Goal: Task Accomplishment & Management: Complete application form

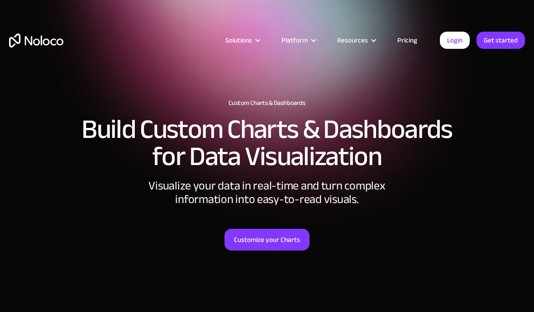
click at [404, 42] on link "Pricing" at bounding box center [407, 40] width 43 height 12
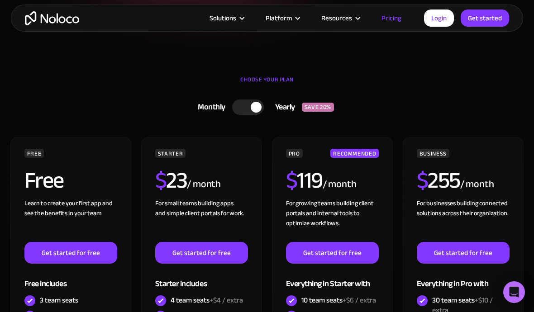
click at [252, 117] on link "Monthly Yearly SAVE 20%" at bounding box center [267, 108] width 258 height 24
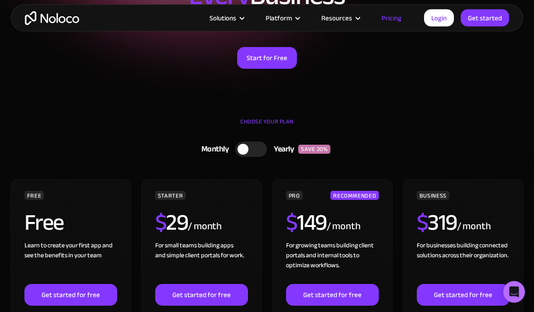
scroll to position [52, 0]
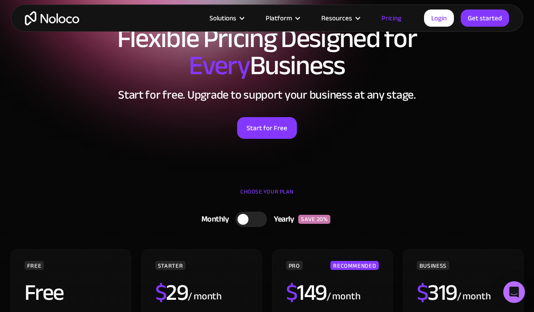
click at [347, 20] on div "Resources" at bounding box center [336, 18] width 31 height 12
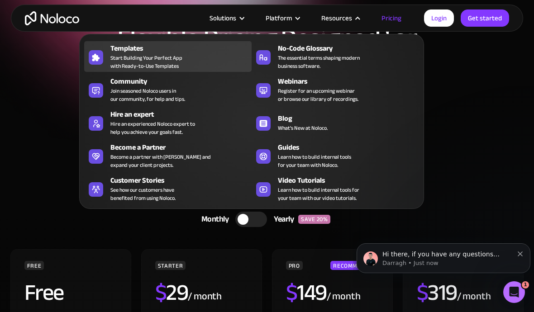
scroll to position [0, 0]
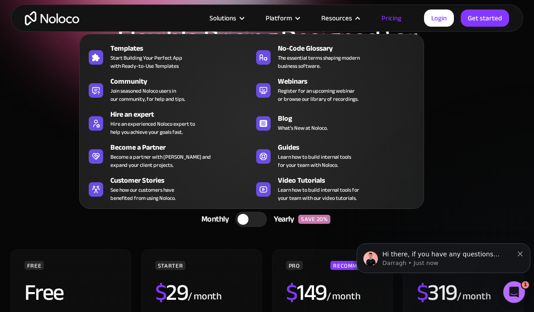
click at [463, 120] on div "Start for Free" at bounding box center [267, 125] width 516 height 28
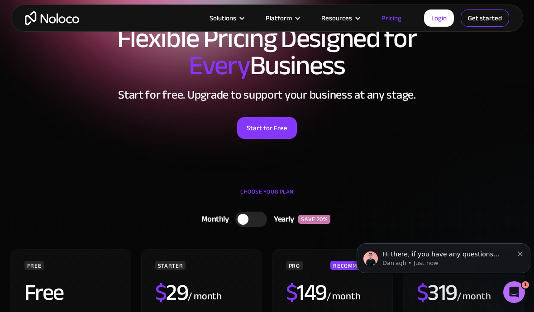
click at [474, 19] on link "Get started" at bounding box center [485, 18] width 48 height 17
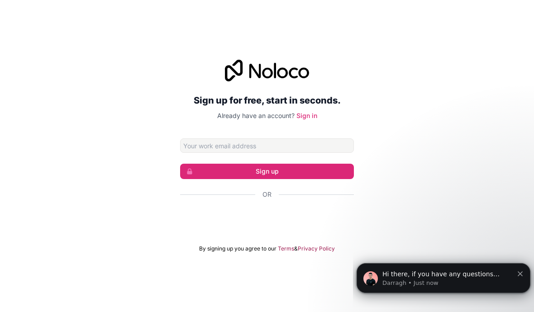
click at [270, 229] on div "Über Google anmelden. Wird in neuem Tab geöffnet." at bounding box center [267, 219] width 174 height 20
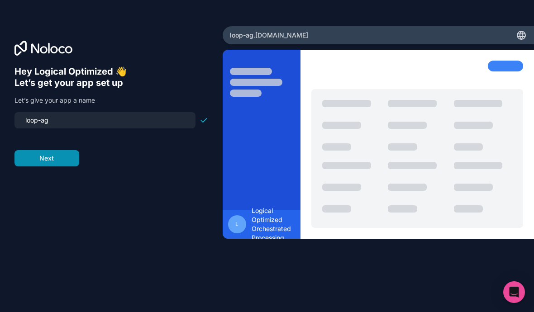
click at [57, 167] on button "Next" at bounding box center [46, 158] width 65 height 16
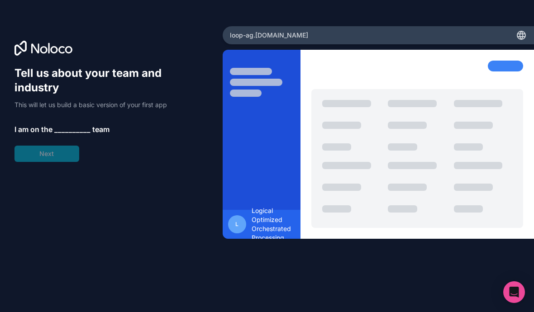
click at [77, 124] on span "__________" at bounding box center [72, 129] width 36 height 11
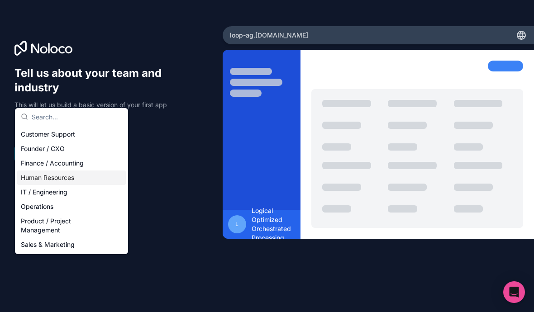
scroll to position [17, 0]
click at [77, 211] on div "Operations" at bounding box center [71, 207] width 109 height 14
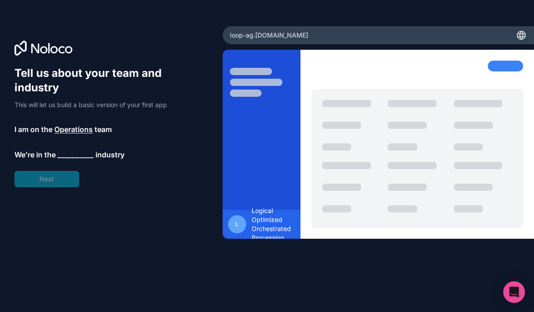
click at [82, 149] on span "__________" at bounding box center [75, 154] width 36 height 11
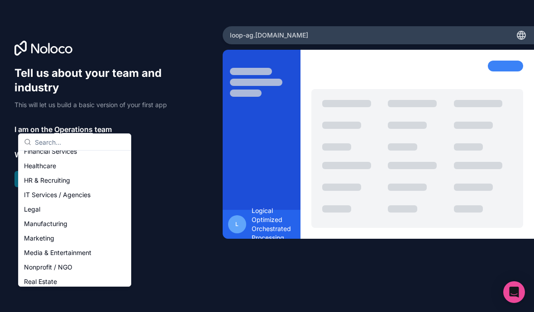
scroll to position [62, 0]
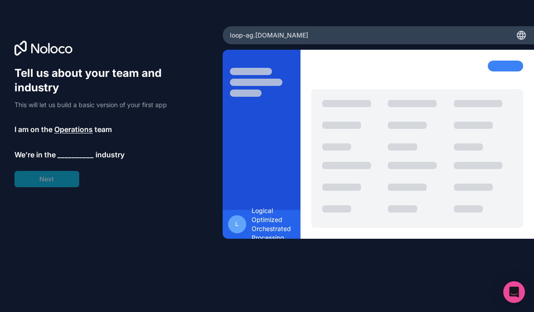
click at [81, 149] on span "__________" at bounding box center [75, 154] width 36 height 11
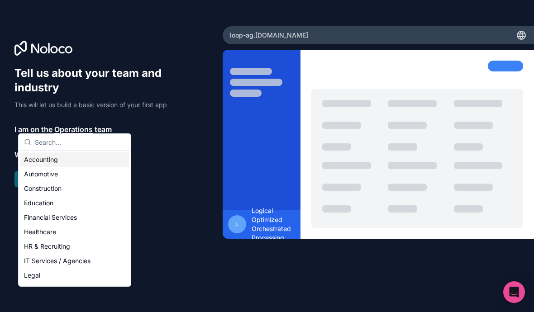
scroll to position [26, 0]
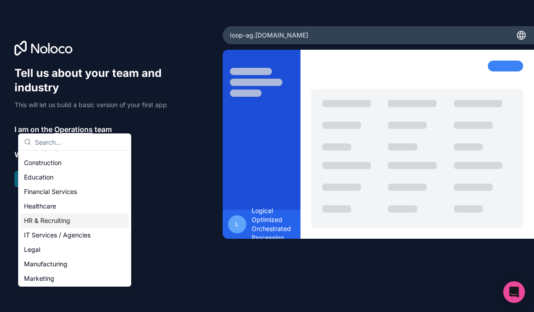
click at [88, 233] on div "IT Services / Agencies" at bounding box center [74, 235] width 109 height 14
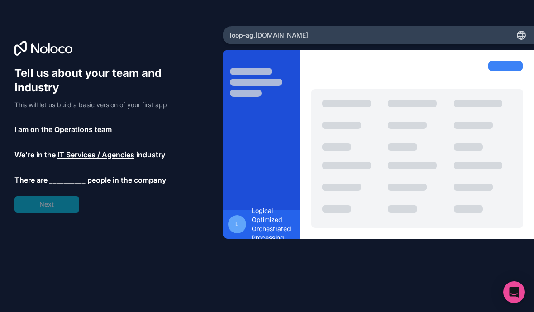
click at [78, 175] on span "__________" at bounding box center [67, 180] width 36 height 11
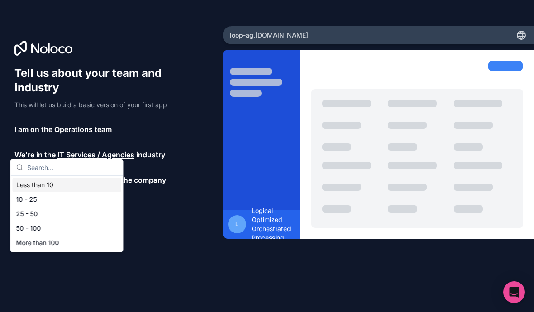
click at [83, 185] on div "Less than 10" at bounding box center [67, 185] width 109 height 14
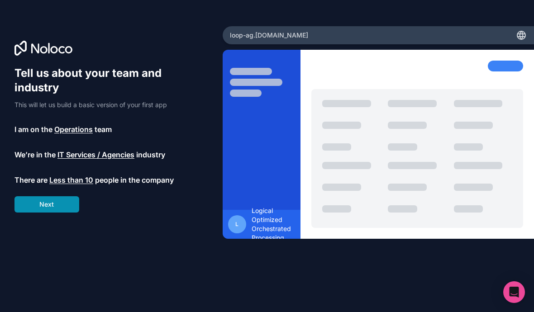
click at [62, 196] on button "Next" at bounding box center [46, 204] width 65 height 16
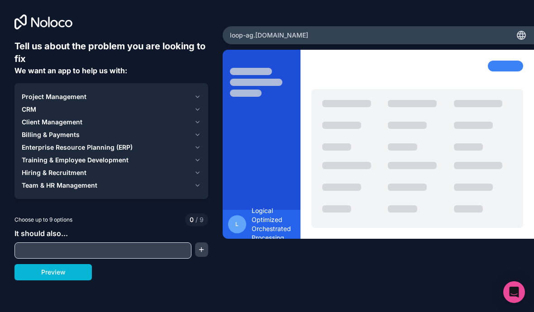
click at [118, 244] on input "text" at bounding box center [103, 250] width 172 height 13
click at [78, 264] on button "Preview" at bounding box center [52, 272] width 77 height 16
click at [198, 91] on button "Project Management" at bounding box center [111, 97] width 179 height 13
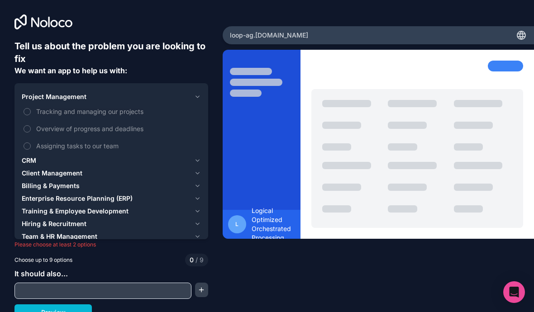
click at [195, 91] on button "Project Management" at bounding box center [111, 97] width 179 height 13
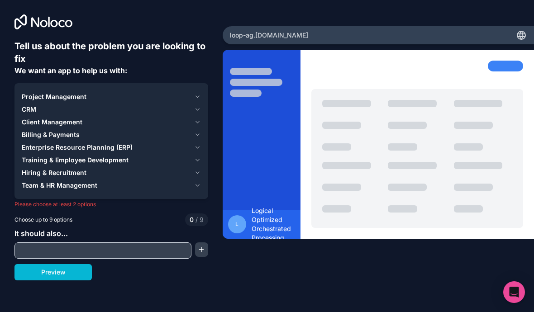
click at [144, 92] on div "Project Management" at bounding box center [106, 96] width 169 height 9
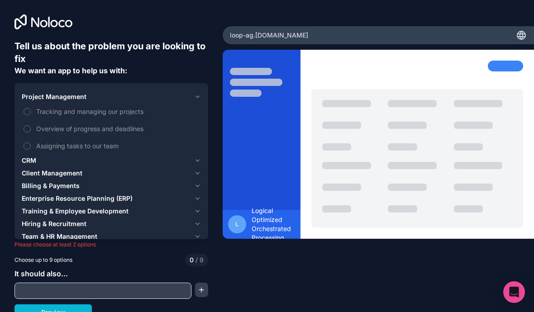
click at [33, 156] on span "CRM" at bounding box center [29, 160] width 14 height 9
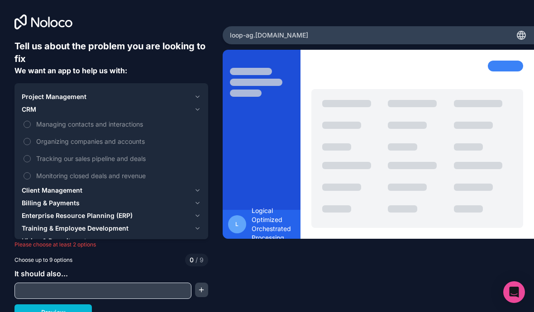
click at [76, 186] on span "Client Management" at bounding box center [52, 190] width 61 height 9
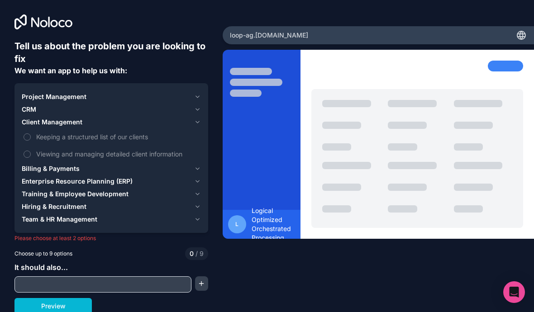
click at [110, 118] on div "Client Management" at bounding box center [106, 122] width 169 height 9
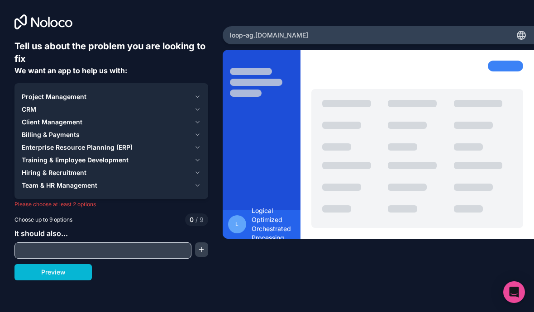
click at [105, 156] on span "Training & Employee Development" at bounding box center [75, 160] width 107 height 9
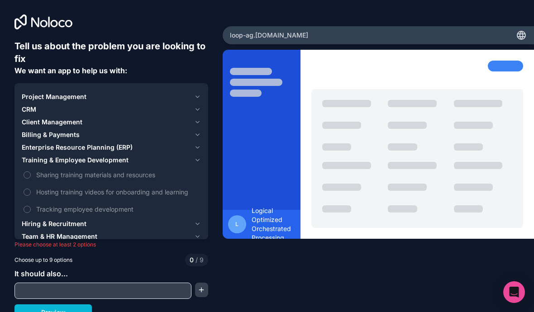
click at [119, 156] on span "Training & Employee Development" at bounding box center [75, 160] width 107 height 9
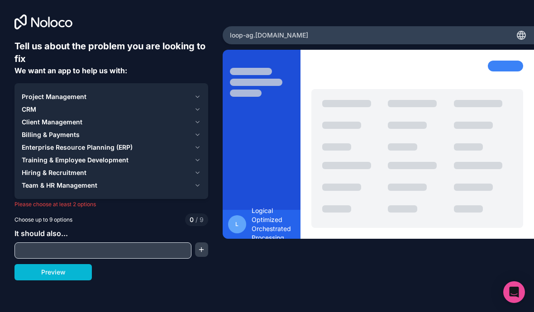
click at [117, 168] on div "Hiring & Recruitment" at bounding box center [106, 172] width 169 height 9
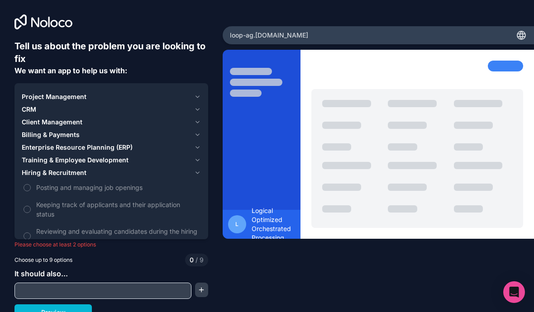
click at [127, 168] on div "Hiring & Recruitment" at bounding box center [106, 172] width 169 height 9
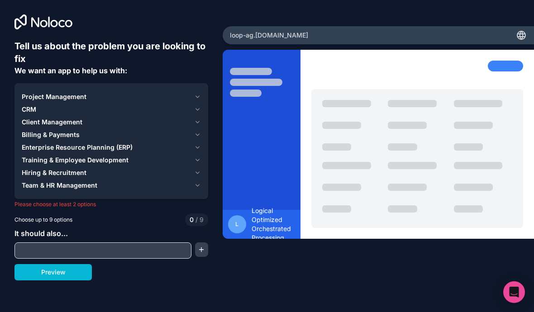
click at [113, 181] on div "Team & HR Management" at bounding box center [106, 185] width 169 height 9
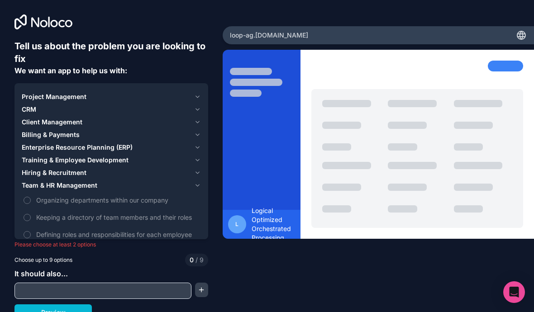
click at [128, 181] on div "Team & HR Management" at bounding box center [106, 185] width 169 height 9
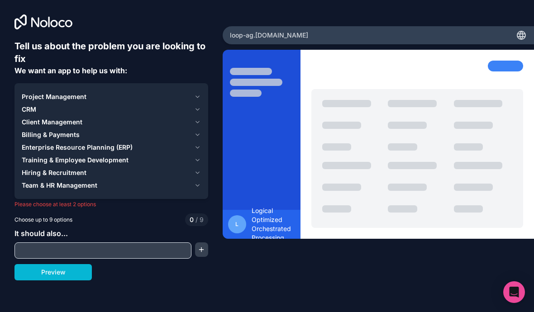
click at [126, 244] on input "text" at bounding box center [103, 250] width 172 height 13
click at [129, 264] on div "Preview" at bounding box center [111, 272] width 194 height 16
click at [148, 100] on div "Project Management" at bounding box center [106, 96] width 169 height 9
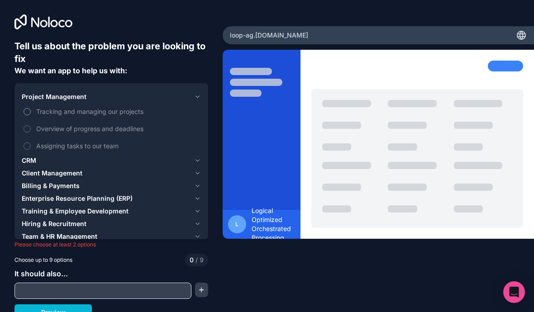
click at [134, 112] on span "Tracking and managing our projects" at bounding box center [117, 112] width 163 height 10
click at [31, 112] on button "Tracking and managing our projects" at bounding box center [27, 111] width 7 height 7
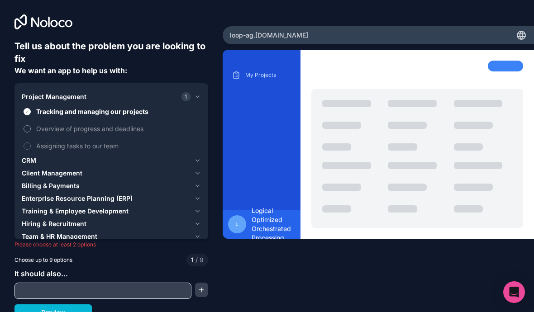
click at [115, 131] on span "Overview of progress and deadlines" at bounding box center [117, 129] width 163 height 10
click at [31, 131] on button "Overview of progress and deadlines" at bounding box center [27, 128] width 7 height 7
click at [135, 292] on div "It should also..." at bounding box center [111, 283] width 194 height 31
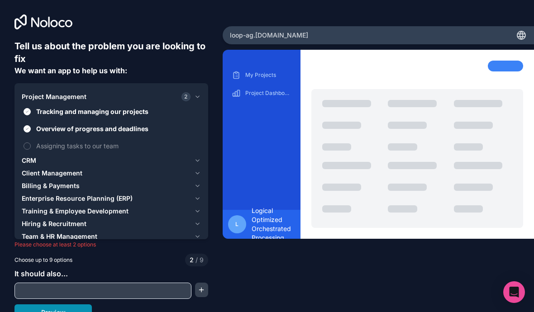
click at [74, 305] on button "Preview" at bounding box center [52, 313] width 77 height 16
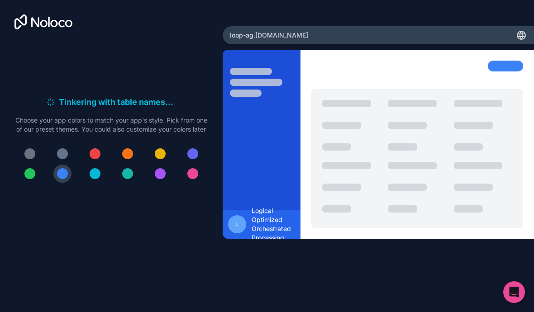
click at [193, 148] on div at bounding box center [192, 153] width 11 height 11
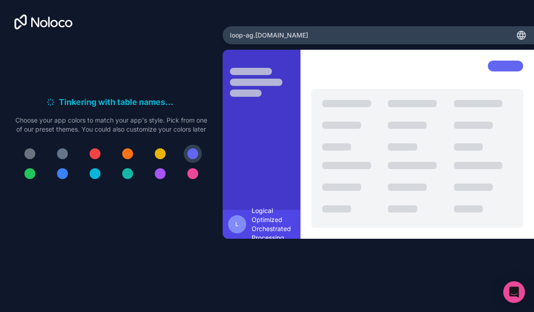
click at [70, 165] on button at bounding box center [62, 174] width 18 height 18
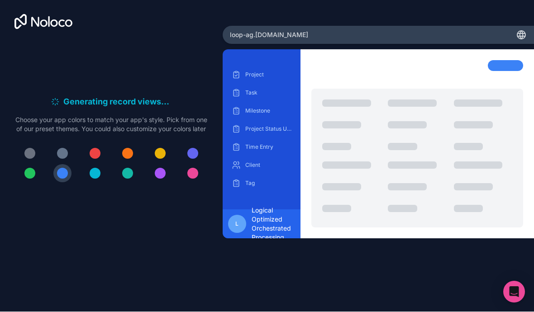
click at [295, 210] on span "Logical Optimized Orchestrated Processing" at bounding box center [273, 224] width 43 height 36
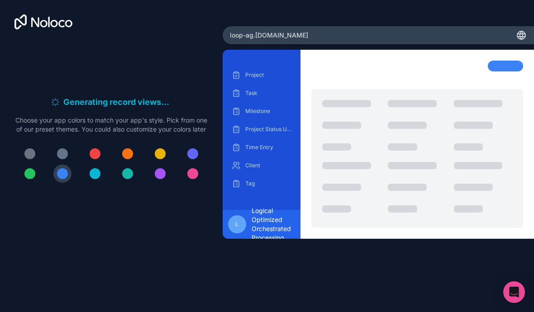
scroll to position [0, 0]
